Goal: Check status: Check status

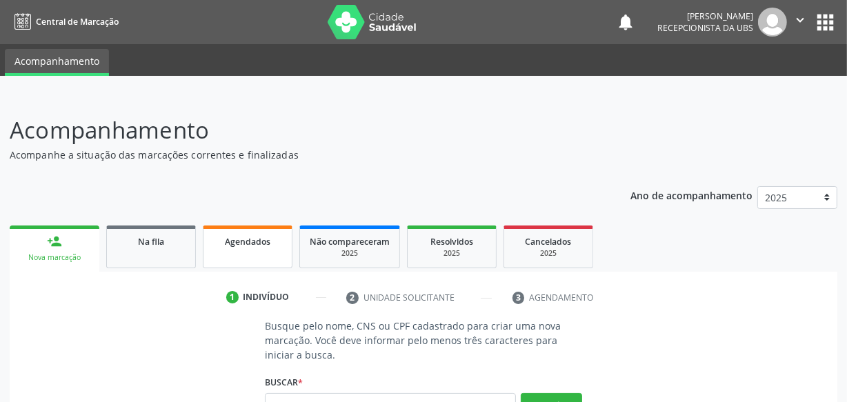
click at [242, 255] on link "Agendados" at bounding box center [248, 246] width 90 height 43
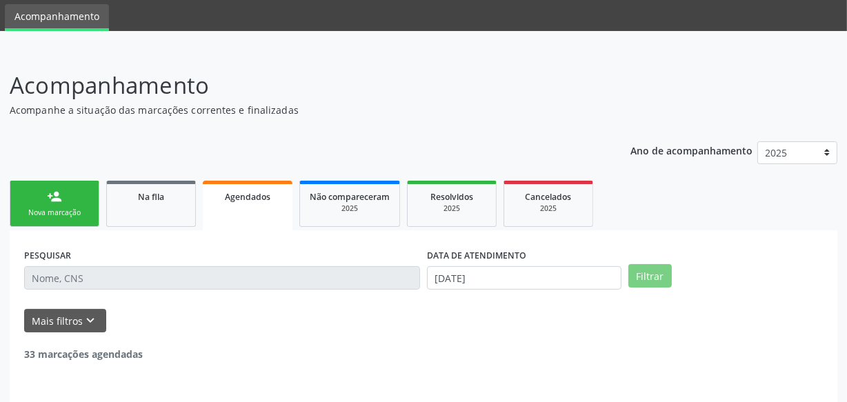
scroll to position [86, 0]
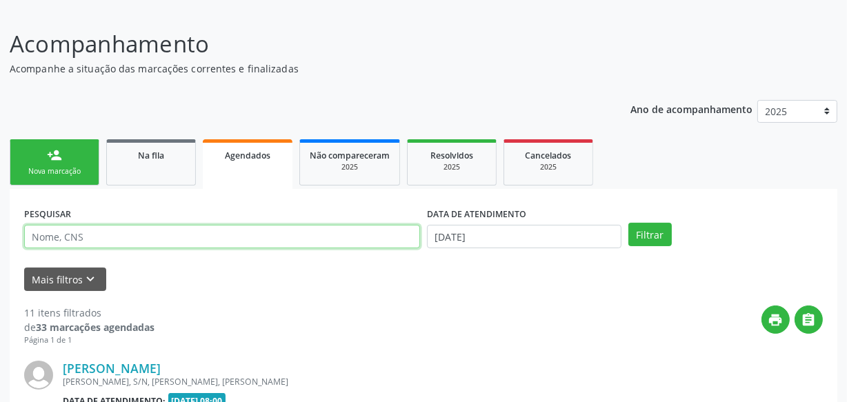
click at [228, 229] on input "text" at bounding box center [222, 236] width 396 height 23
type input "WALMIRO"
click at [628, 223] on button "Filtrar" at bounding box center [649, 234] width 43 height 23
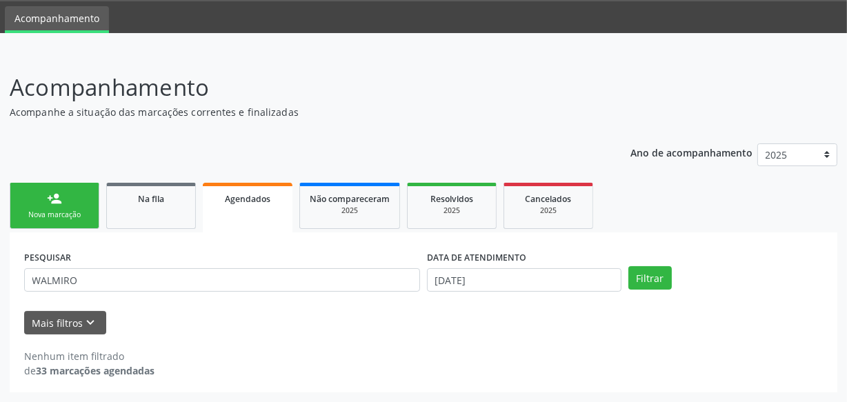
scroll to position [42, 0]
click at [325, 206] on div "2025" at bounding box center [350, 211] width 80 height 10
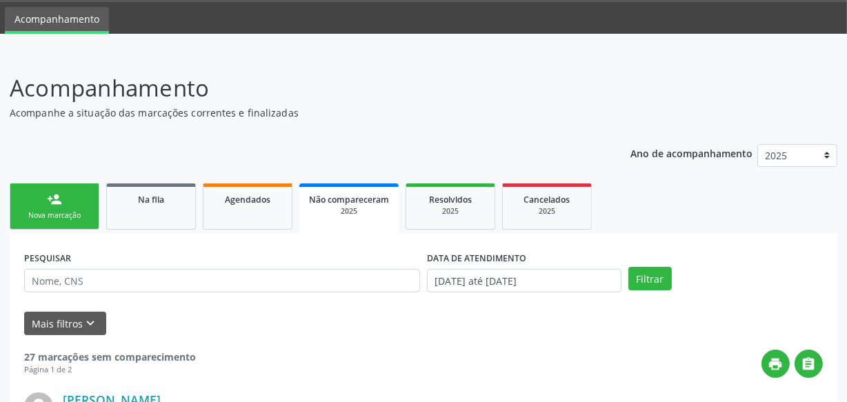
click at [265, 291] on div "PESQUISAR" at bounding box center [222, 275] width 403 height 54
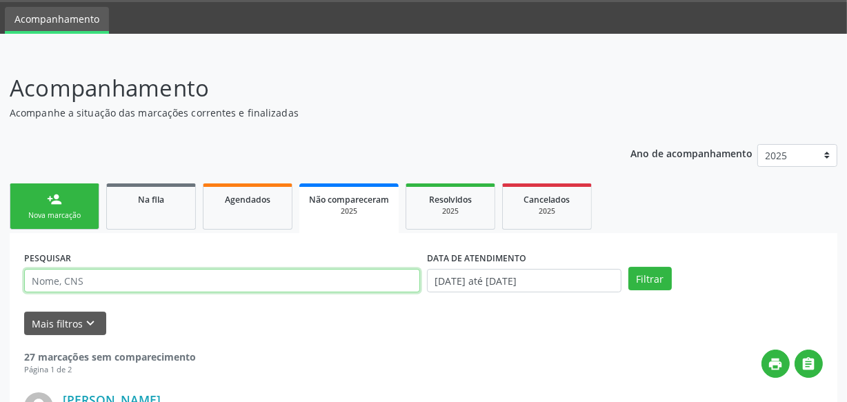
click at [263, 285] on input "text" at bounding box center [222, 280] width 396 height 23
type input "E"
type input "WALMIRO"
click at [628, 267] on button "Filtrar" at bounding box center [649, 278] width 43 height 23
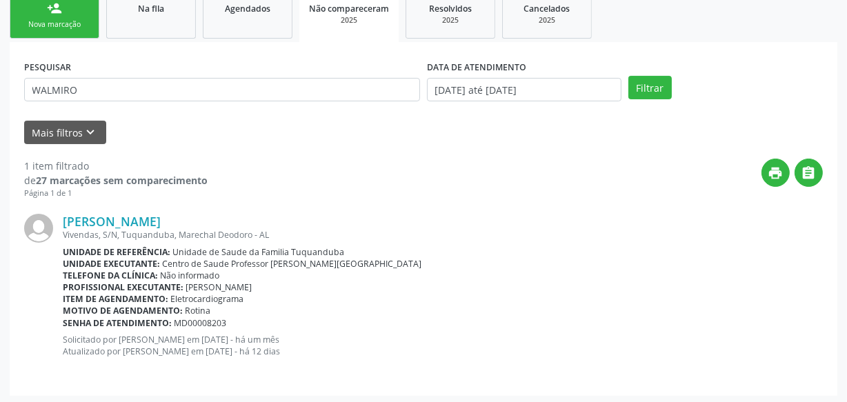
scroll to position [232, 0]
drag, startPoint x: 263, startPoint y: 285, endPoint x: 223, endPoint y: 189, distance: 103.8
click at [223, 189] on div "1 item filtrado de 27 marcações sem comparecimento Página 1 de 1 print  [PERSO…" at bounding box center [423, 263] width 798 height 237
click at [223, 189] on div "print " at bounding box center [515, 179] width 615 height 41
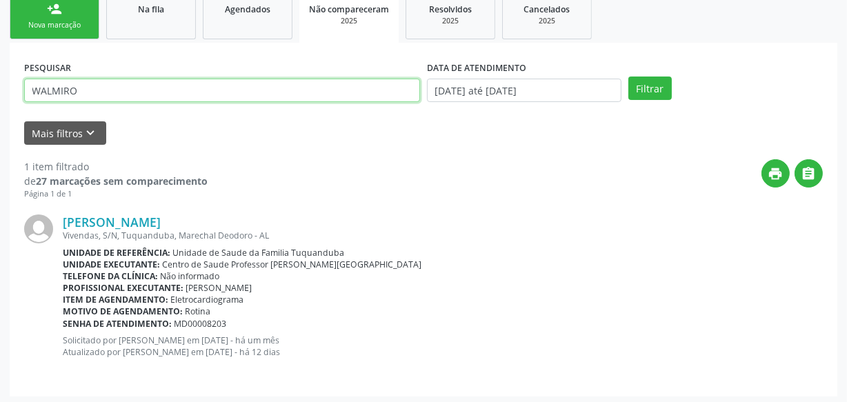
drag, startPoint x: 92, startPoint y: 95, endPoint x: 0, endPoint y: 109, distance: 92.7
click at [0, 109] on div "Acompanhamento Acompanhe a situação das marcações correntes e finalizadas Relat…" at bounding box center [423, 134] width 847 height 543
click at [628, 77] on button "Filtrar" at bounding box center [649, 88] width 43 height 23
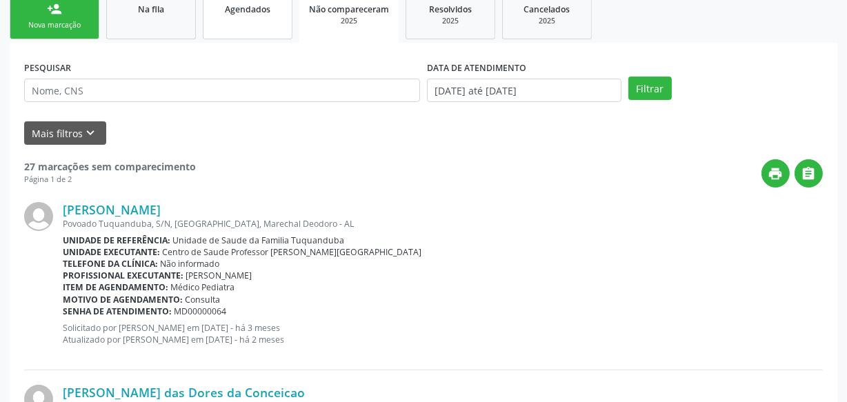
click at [251, 26] on link "Agendados" at bounding box center [248, 16] width 90 height 46
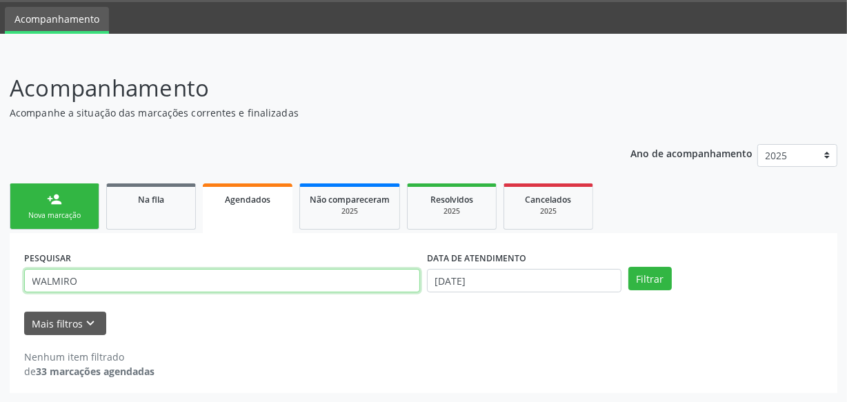
drag, startPoint x: 80, startPoint y: 278, endPoint x: 0, endPoint y: 247, distance: 85.8
click at [0, 247] on div "Acompanhamento Acompanhe a situação das marcações correntes e finalizadas Relat…" at bounding box center [423, 228] width 847 height 350
click at [628, 267] on button "Filtrar" at bounding box center [649, 278] width 43 height 23
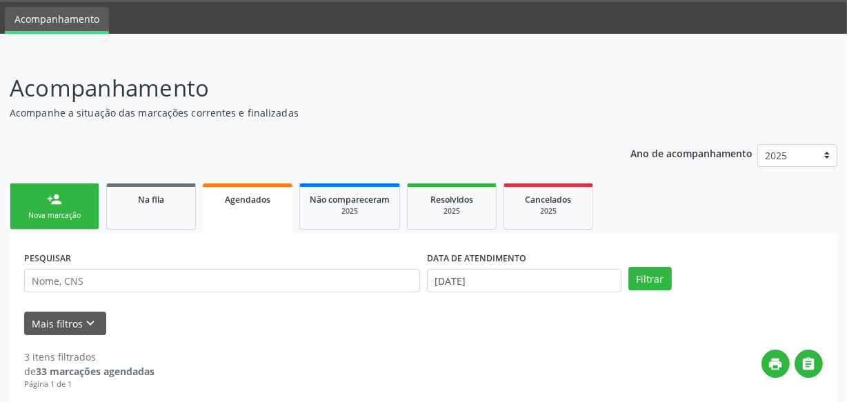
drag, startPoint x: 0, startPoint y: 247, endPoint x: 132, endPoint y: 245, distance: 131.7
click at [145, 214] on link "Na fila" at bounding box center [151, 206] width 90 height 46
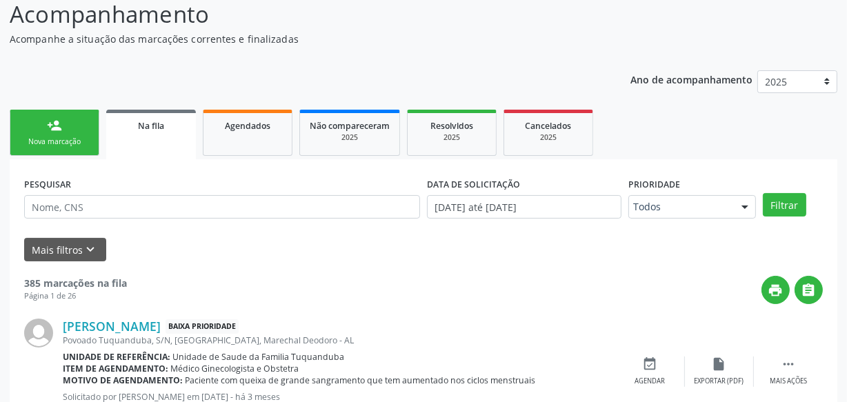
scroll to position [129, 0]
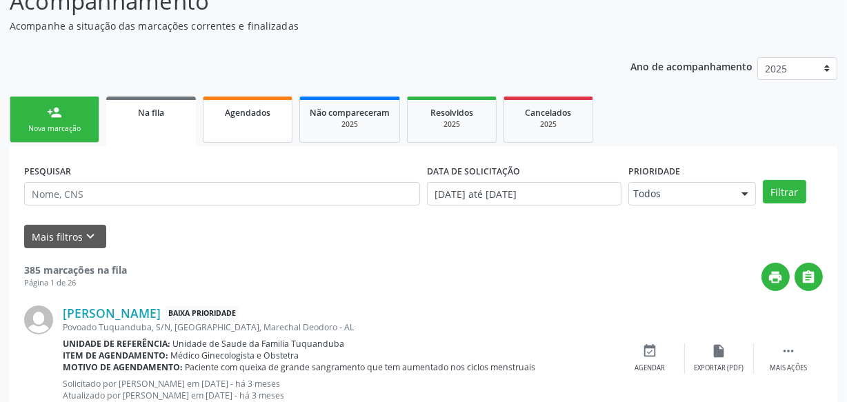
click at [248, 111] on span "Agendados" at bounding box center [248, 113] width 46 height 12
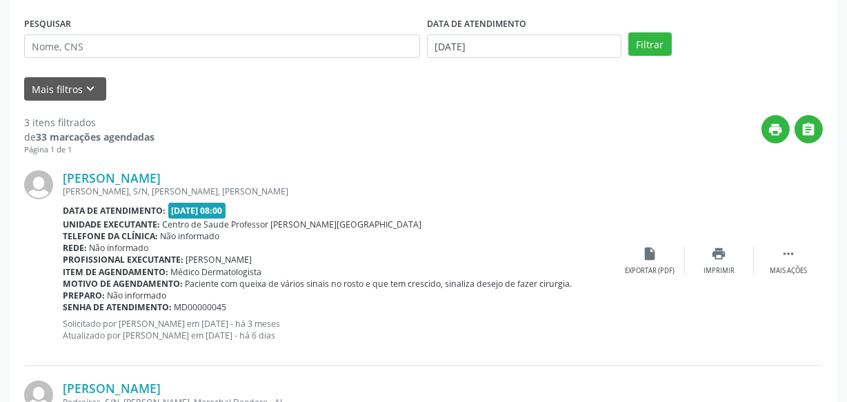
scroll to position [274, 0]
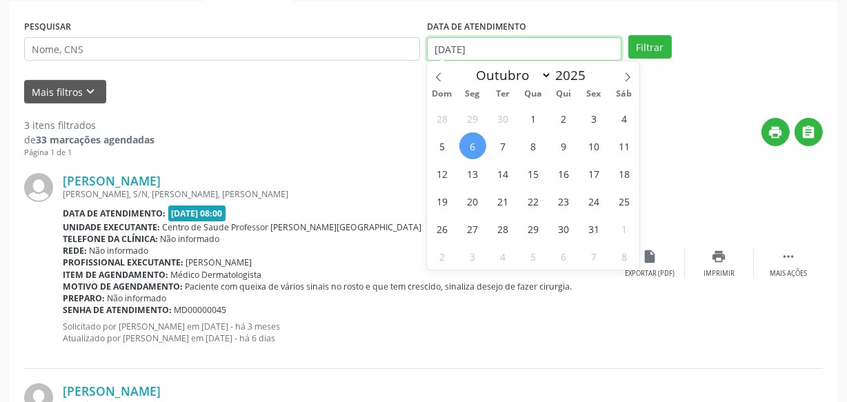
click at [530, 59] on input "[DATE]" at bounding box center [524, 48] width 194 height 23
click at [469, 139] on span "6" at bounding box center [472, 145] width 27 height 27
type input "[DATE]"
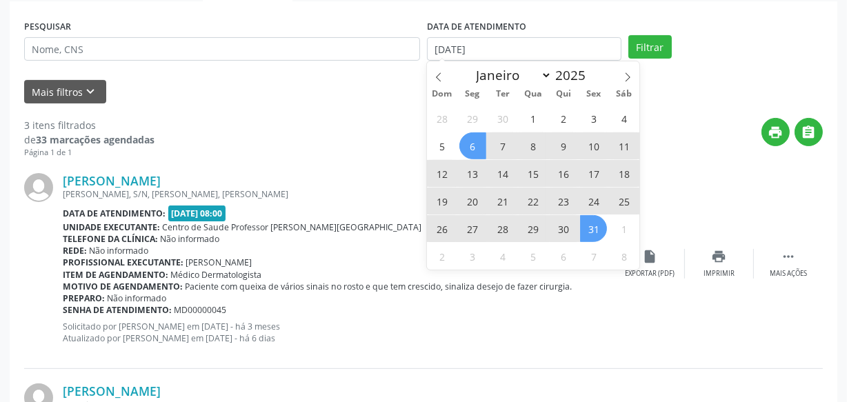
click at [587, 222] on span "31" at bounding box center [593, 228] width 27 height 27
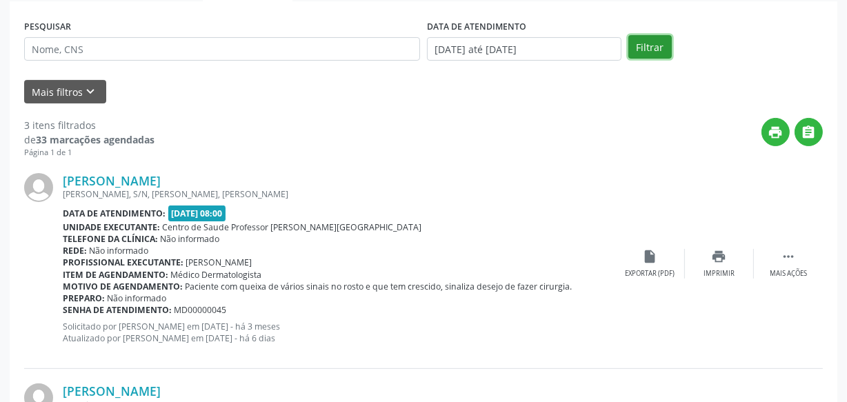
click at [654, 52] on button "Filtrar" at bounding box center [649, 46] width 43 height 23
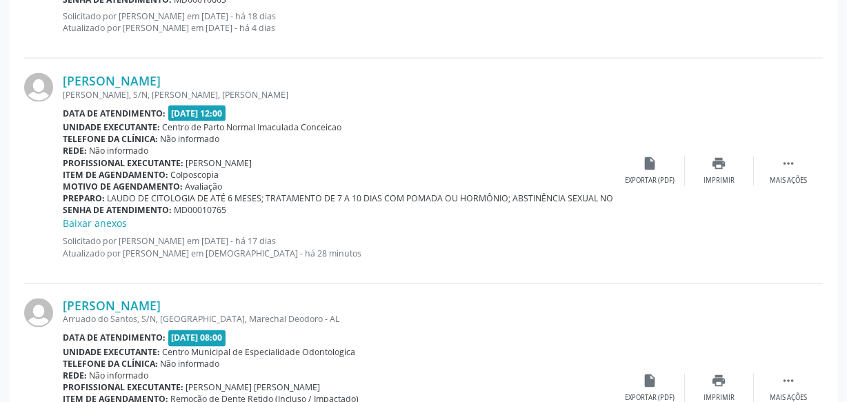
scroll to position [2057, 0]
click at [701, 175] on div "print Imprimir" at bounding box center [719, 172] width 69 height 30
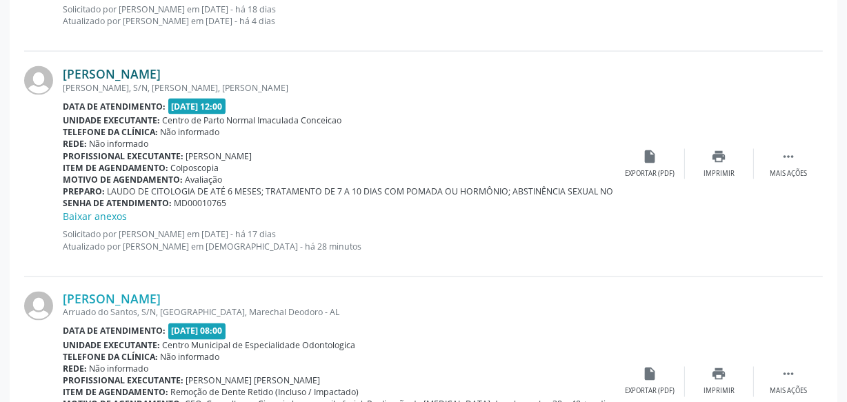
scroll to position [2064, 0]
click at [705, 170] on div "Imprimir" at bounding box center [718, 175] width 31 height 10
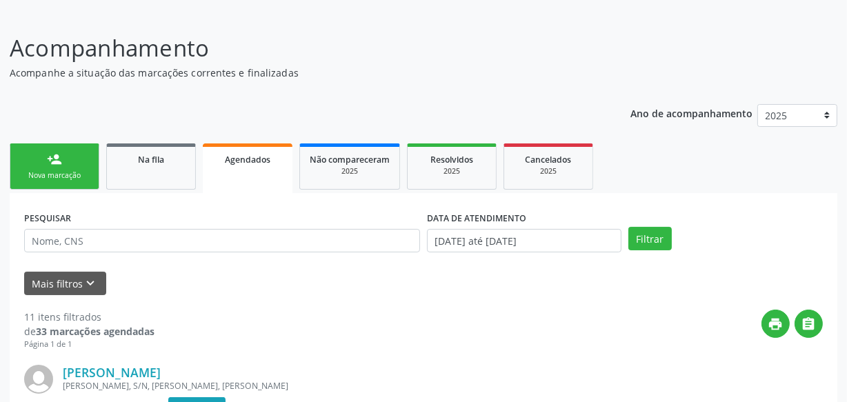
scroll to position [110, 0]
